Goal: Obtain resource: Download file/media

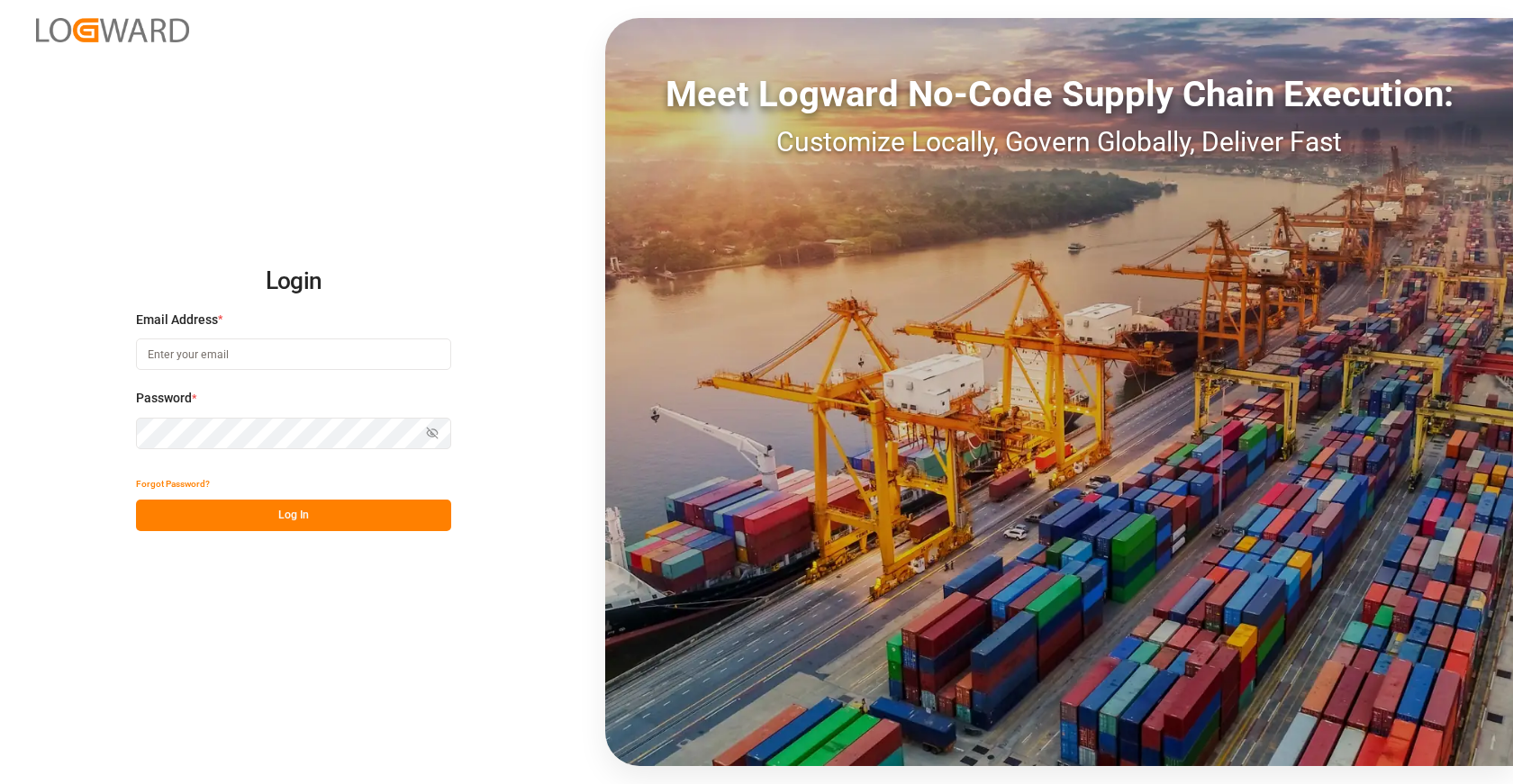
type input "[EMAIL_ADDRESS][DOMAIN_NAME]"
click at [360, 519] on button "Log In" at bounding box center [293, 515] width 315 height 31
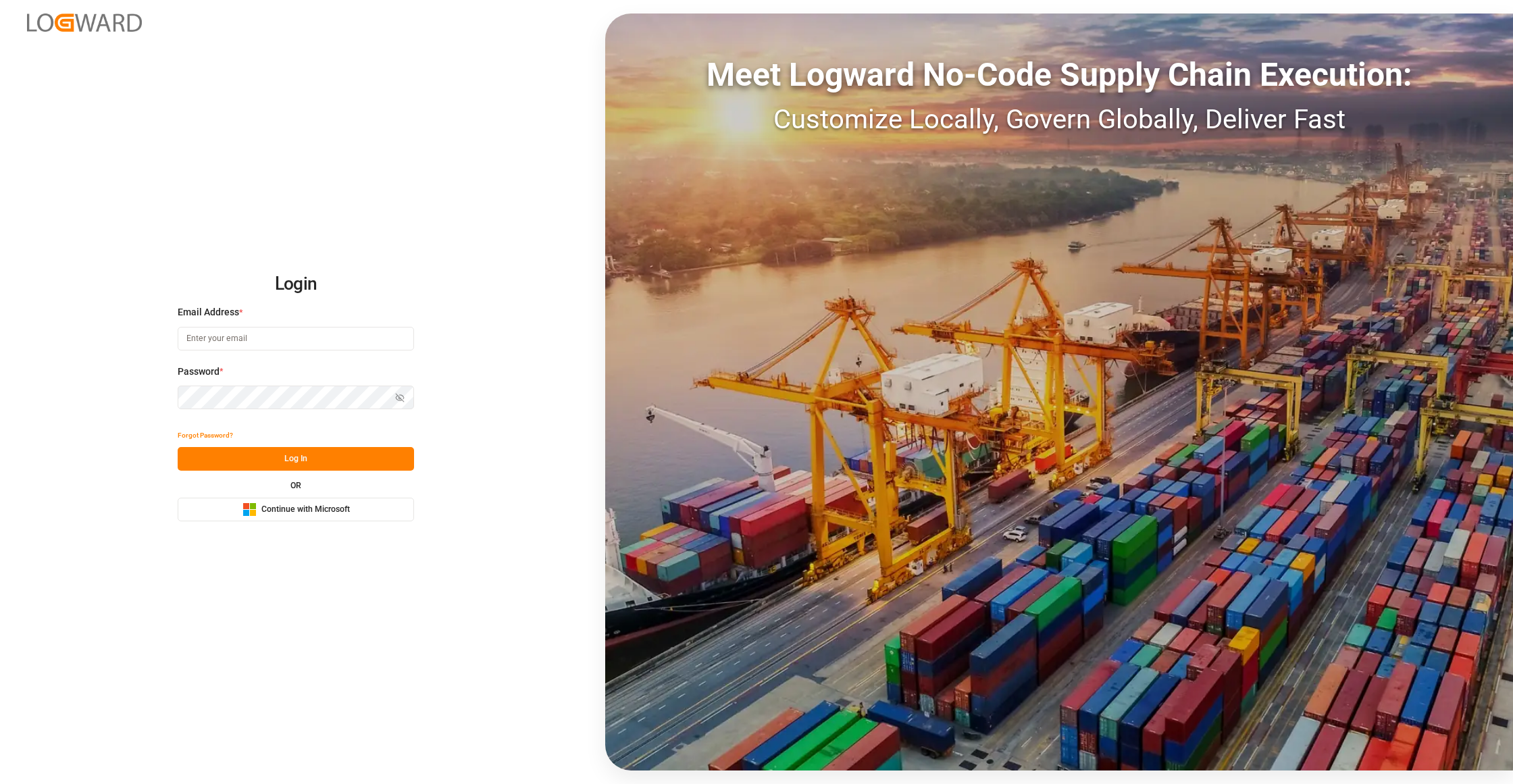
type input "[EMAIL_ADDRESS][DOMAIN_NAME]"
click at [357, 462] on button "Log In" at bounding box center [296, 458] width 236 height 23
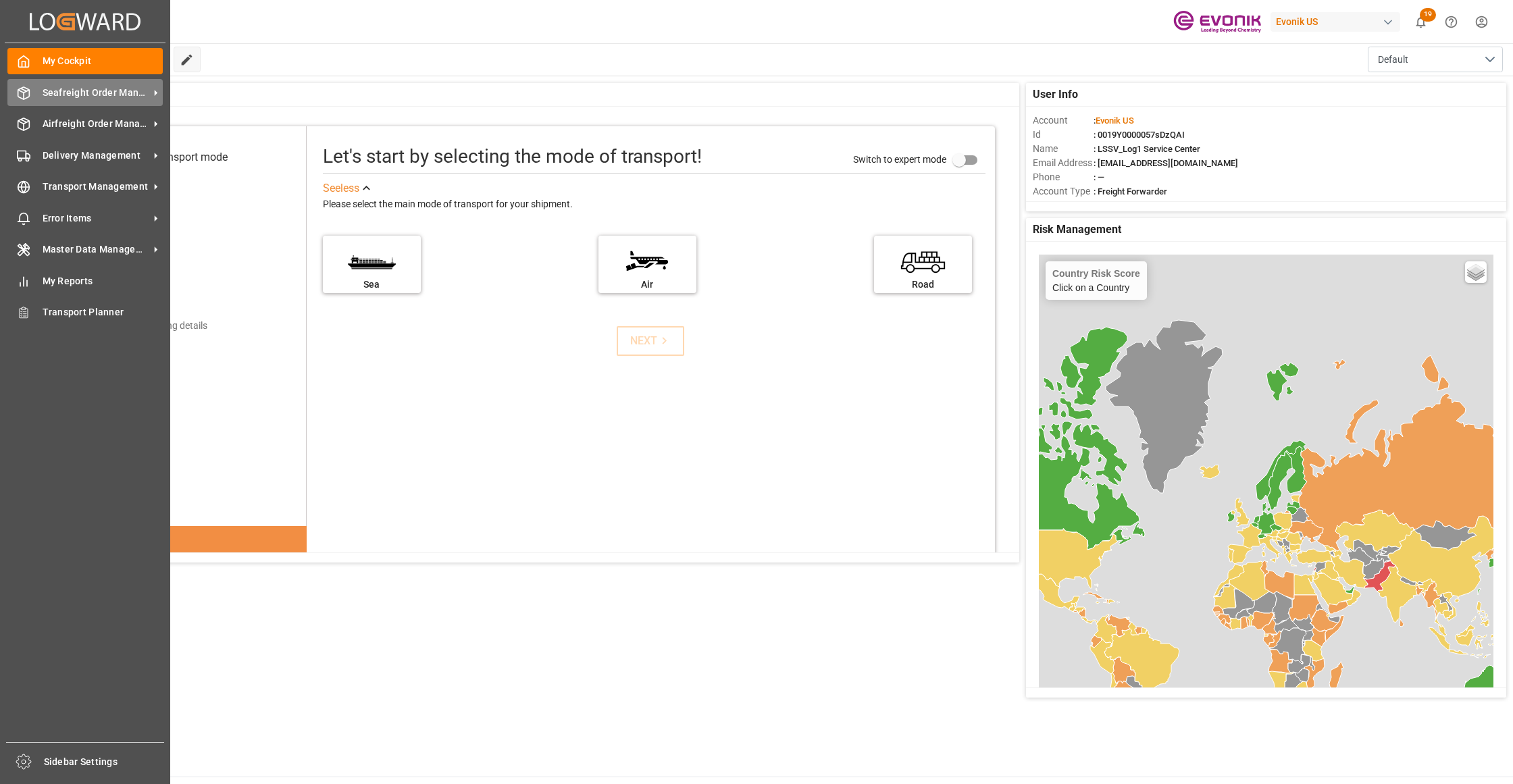
click at [73, 93] on span "Seafreight Order Management" at bounding box center [95, 93] width 106 height 14
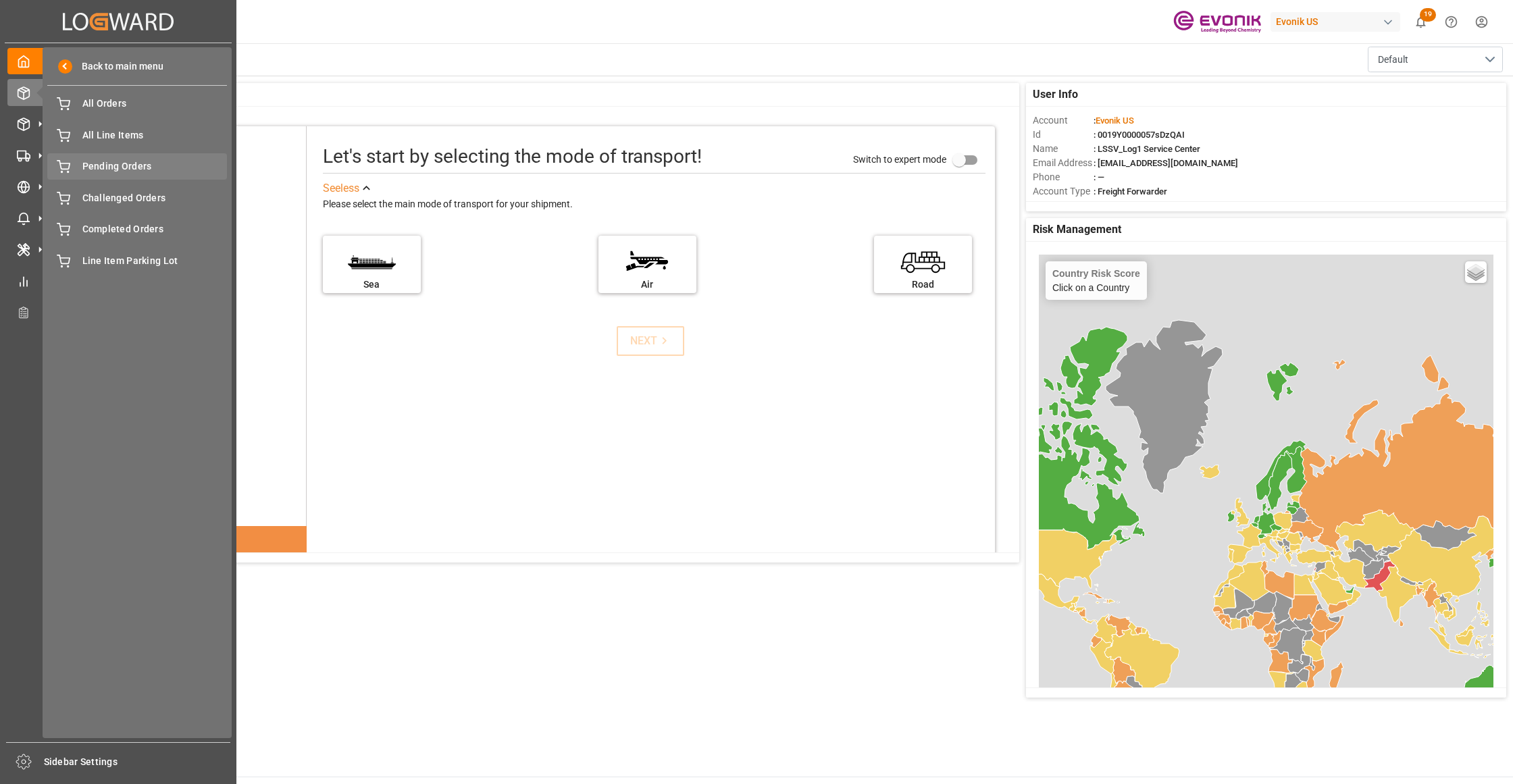
click at [114, 168] on span "Pending Orders" at bounding box center [155, 166] width 145 height 14
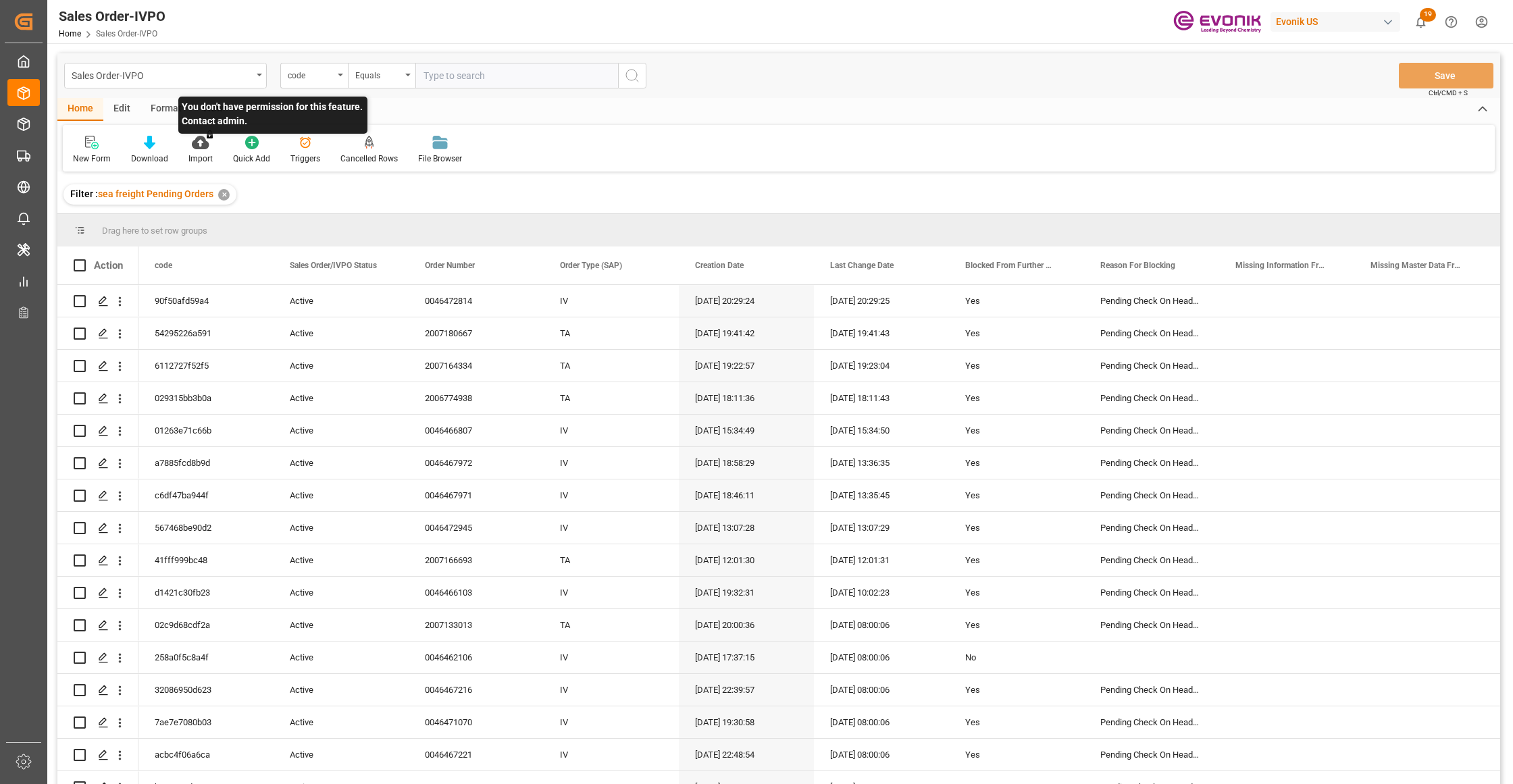
click at [212, 109] on p "You don't have permission for this feature. Contact admin." at bounding box center [273, 114] width 189 height 37
click at [208, 106] on div "View" at bounding box center [212, 109] width 42 height 23
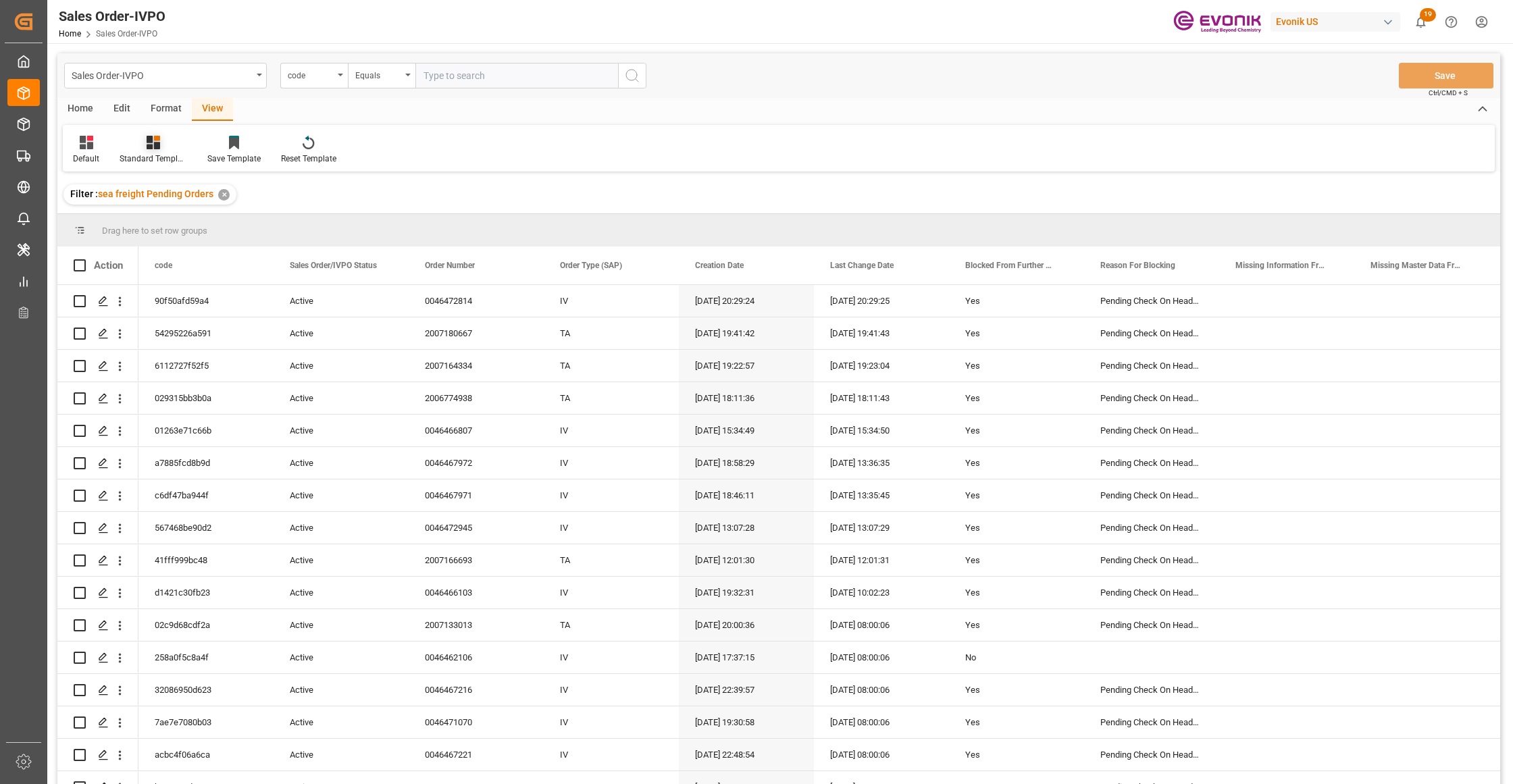
click at [152, 142] on icon at bounding box center [153, 142] width 14 height 14
click at [170, 190] on div "DROP Report" at bounding box center [189, 190] width 118 height 14
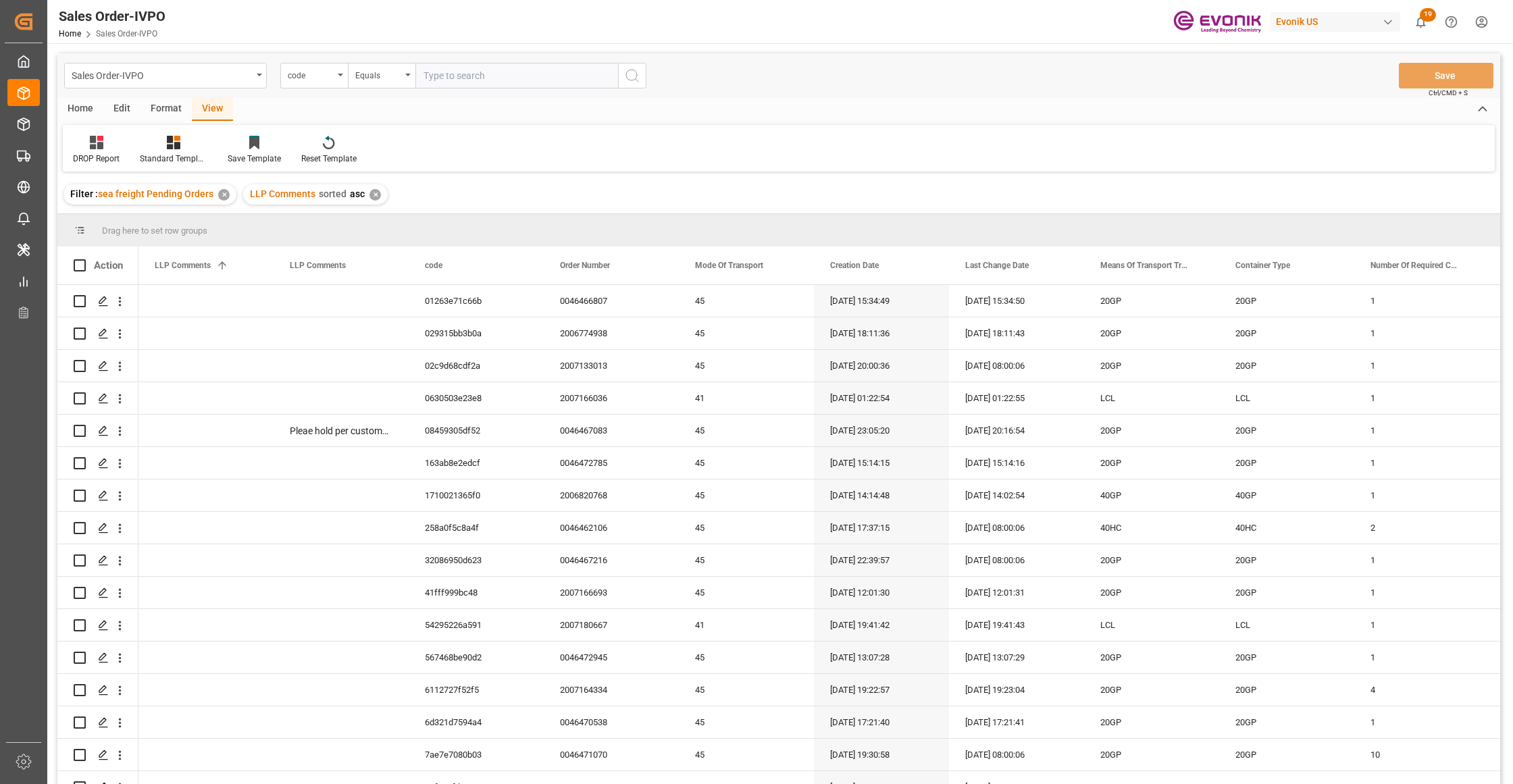
click at [70, 108] on div "Home" at bounding box center [80, 109] width 46 height 23
click at [150, 147] on icon at bounding box center [149, 142] width 12 height 14
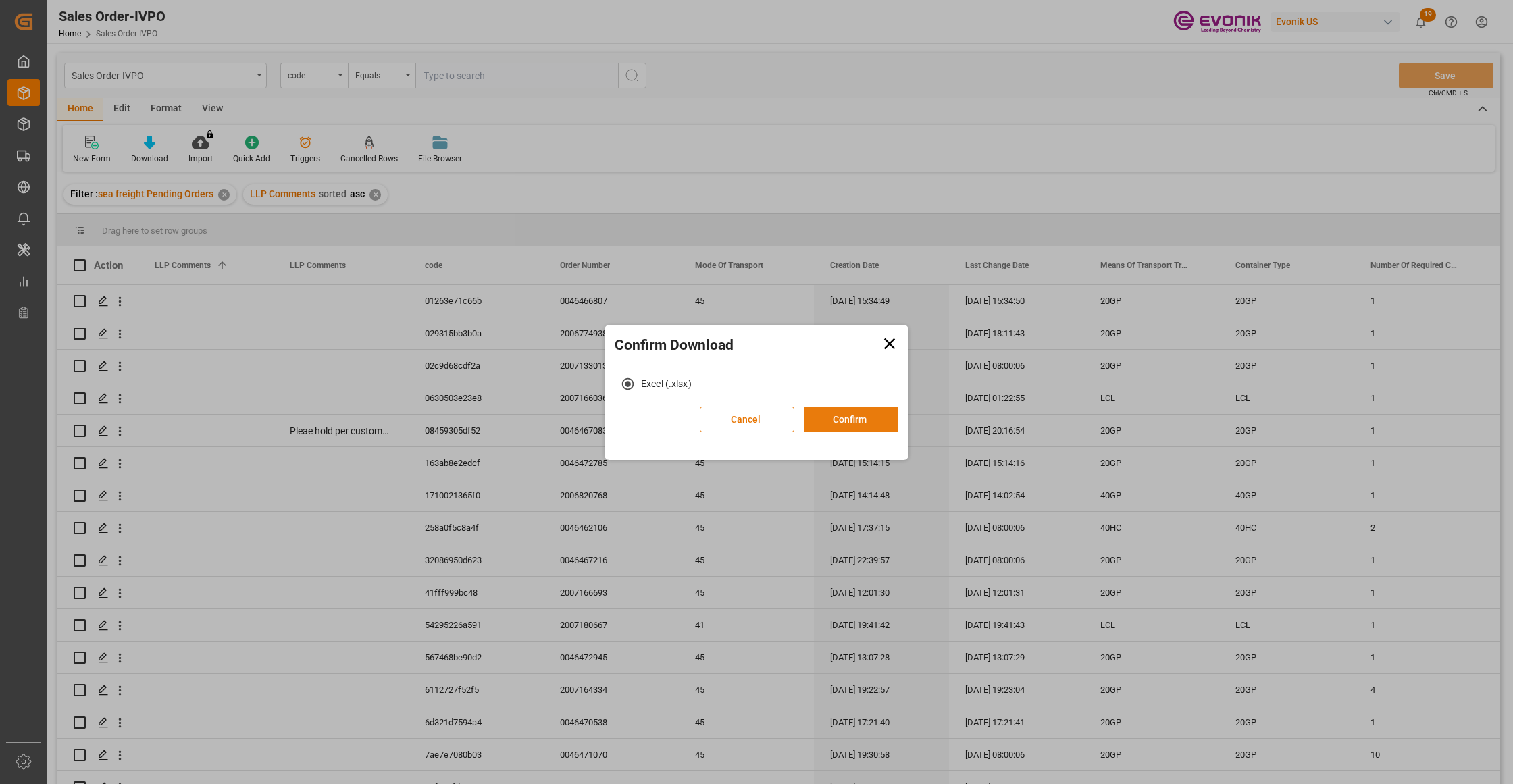
click at [855, 423] on button "Confirm" at bounding box center [851, 419] width 95 height 26
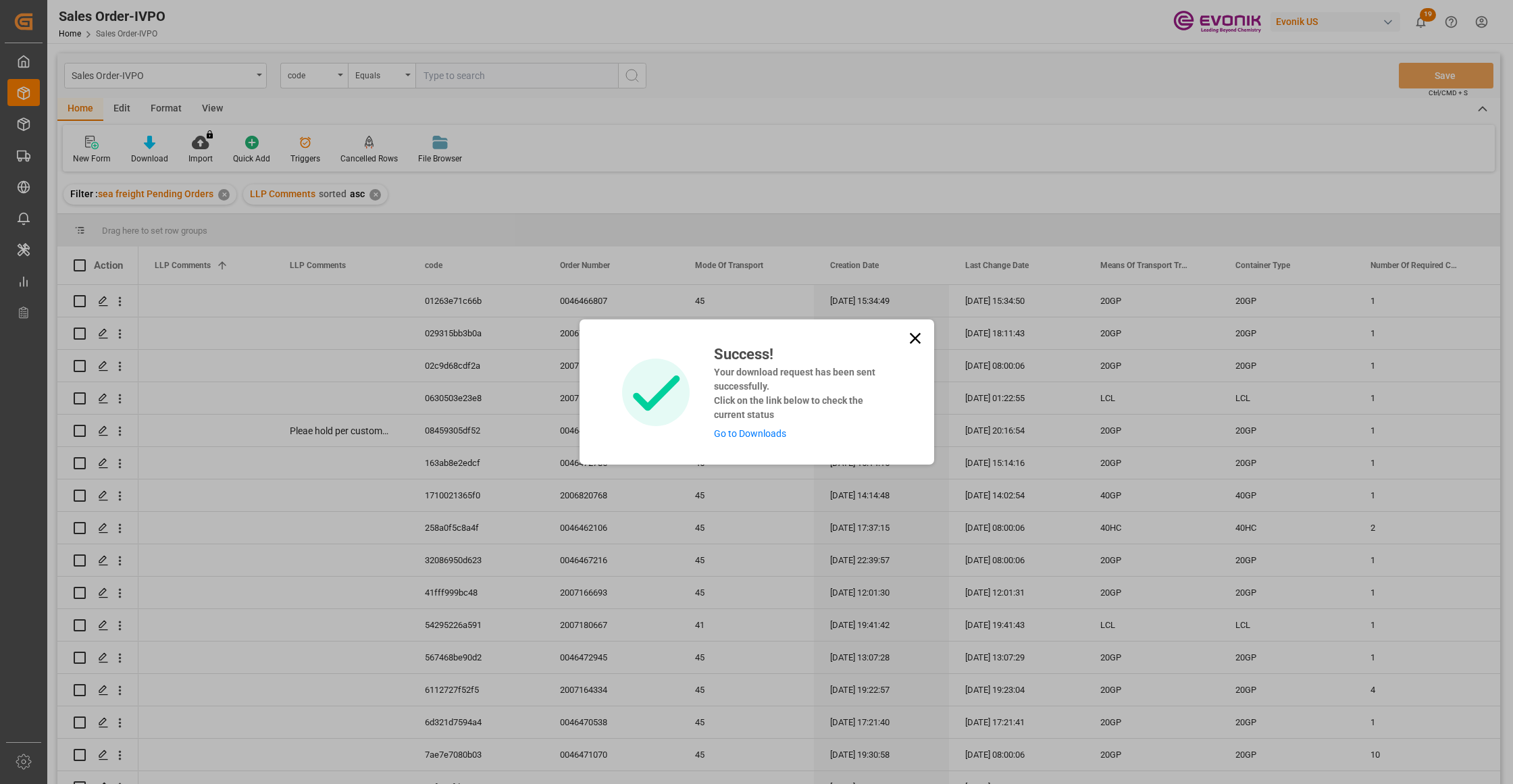
click at [740, 432] on link "Go to Downloads" at bounding box center [749, 433] width 72 height 11
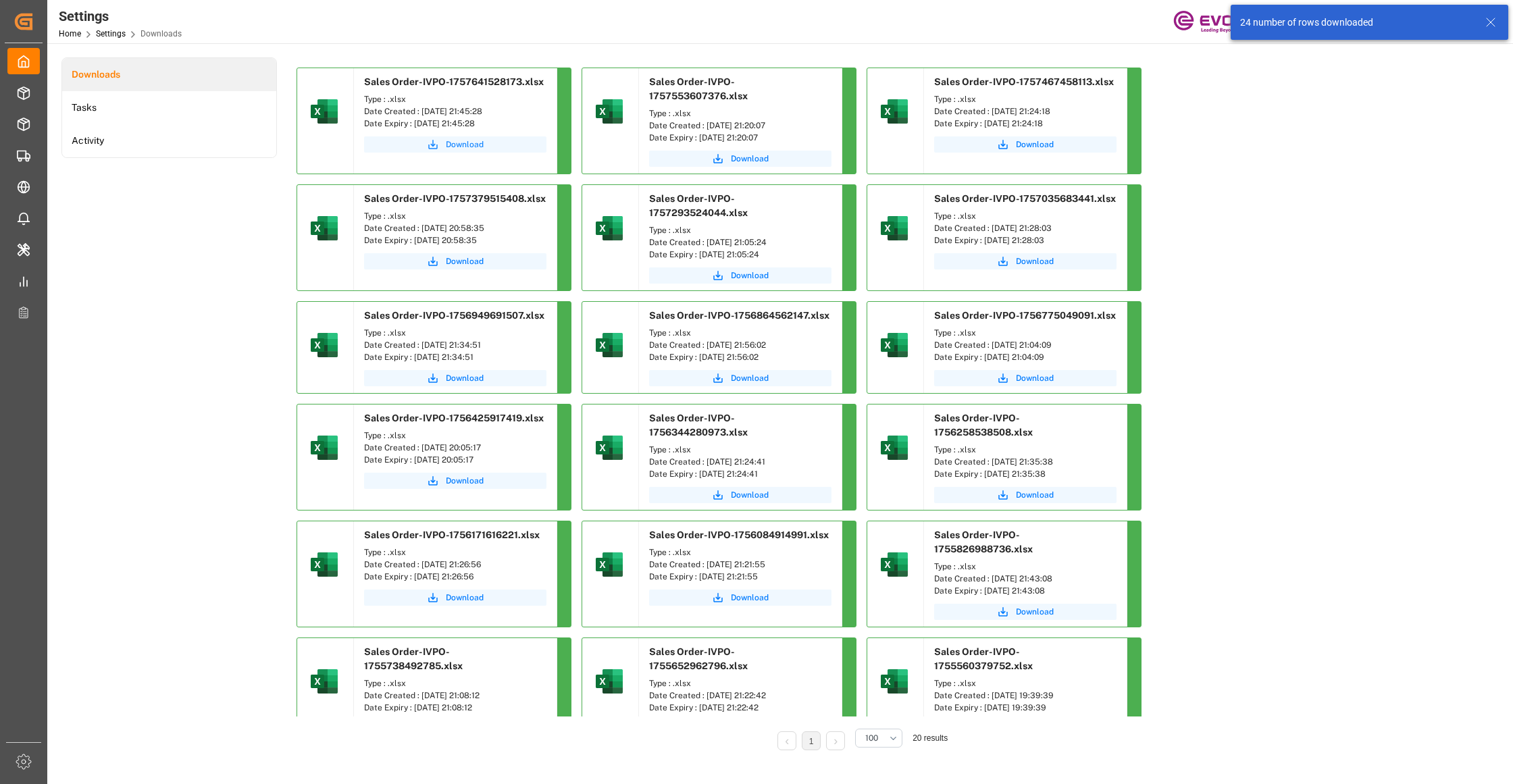
click at [464, 141] on span "Download" at bounding box center [465, 144] width 38 height 12
